Goal: Find specific page/section: Find specific page/section

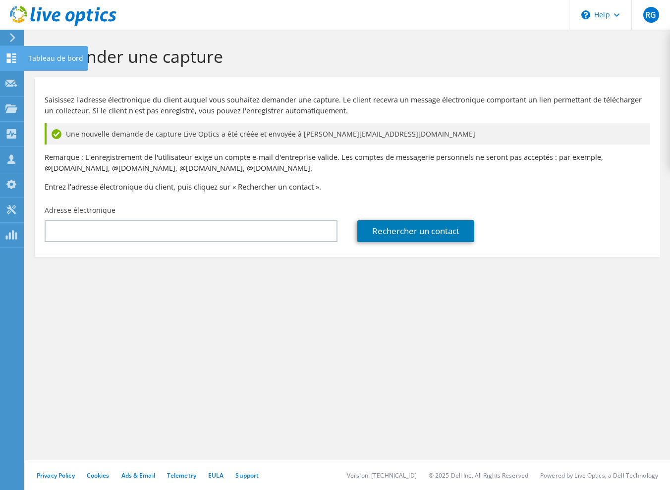
click at [15, 54] on use at bounding box center [11, 57] width 9 height 9
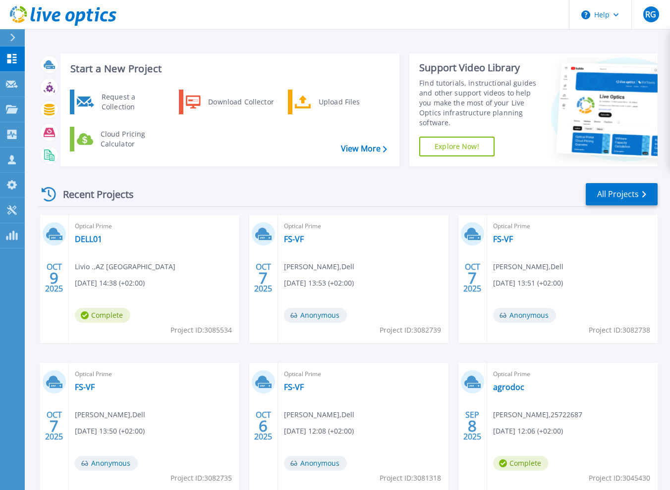
click at [378, 179] on div "Recent Projects All Projects OCT 9 2025 Optical Prime DELL01 Livio . , AZ FRANC…" at bounding box center [347, 346] width 619 height 345
